Goal: Information Seeking & Learning: Learn about a topic

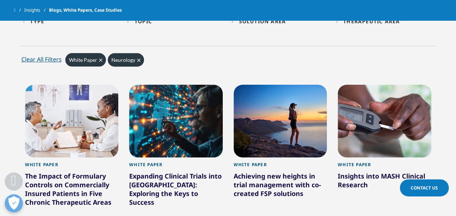
scroll to position [290, 0]
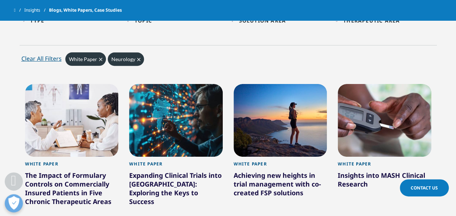
click at [137, 62] on span "Clear" at bounding box center [138, 59] width 3 height 6
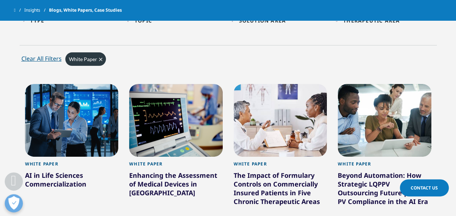
click at [99, 57] on span "Clear" at bounding box center [100, 59] width 3 height 6
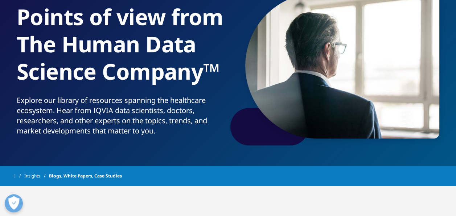
scroll to position [218, 0]
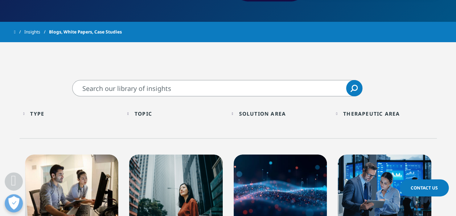
click at [28, 113] on div "Type Loading Clear Or/And Operator" at bounding box center [71, 113] width 97 height 17
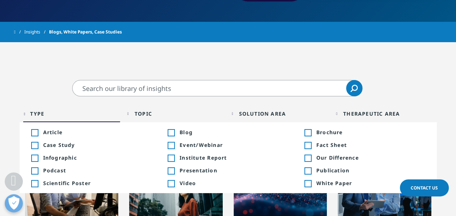
click at [309, 183] on div "Toggle" at bounding box center [307, 183] width 7 height 7
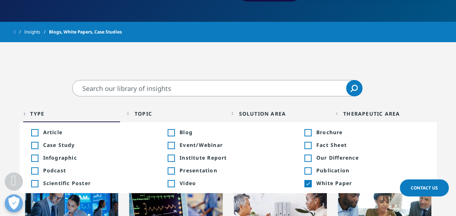
click at [24, 112] on div "Type Loading Clear Or/And Operator" at bounding box center [71, 113] width 97 height 17
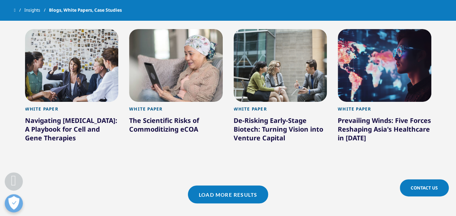
scroll to position [653, 0]
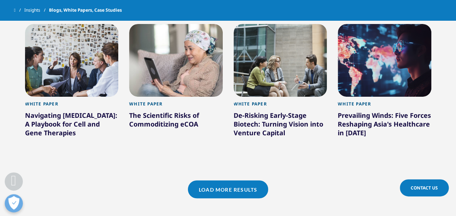
click at [239, 180] on link "Load More Results" at bounding box center [228, 189] width 80 height 18
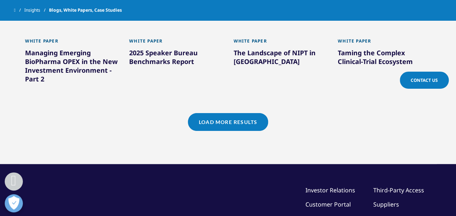
scroll to position [1234, 0]
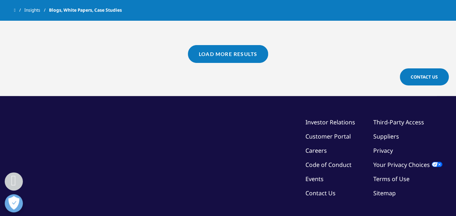
click at [237, 45] on link "Load More Results" at bounding box center [228, 54] width 80 height 18
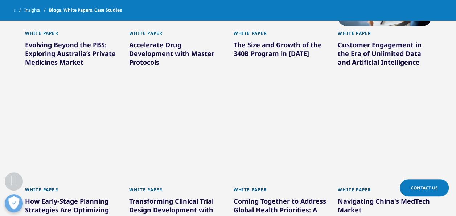
scroll to position [1379, 0]
